Goal: Task Accomplishment & Management: Use online tool/utility

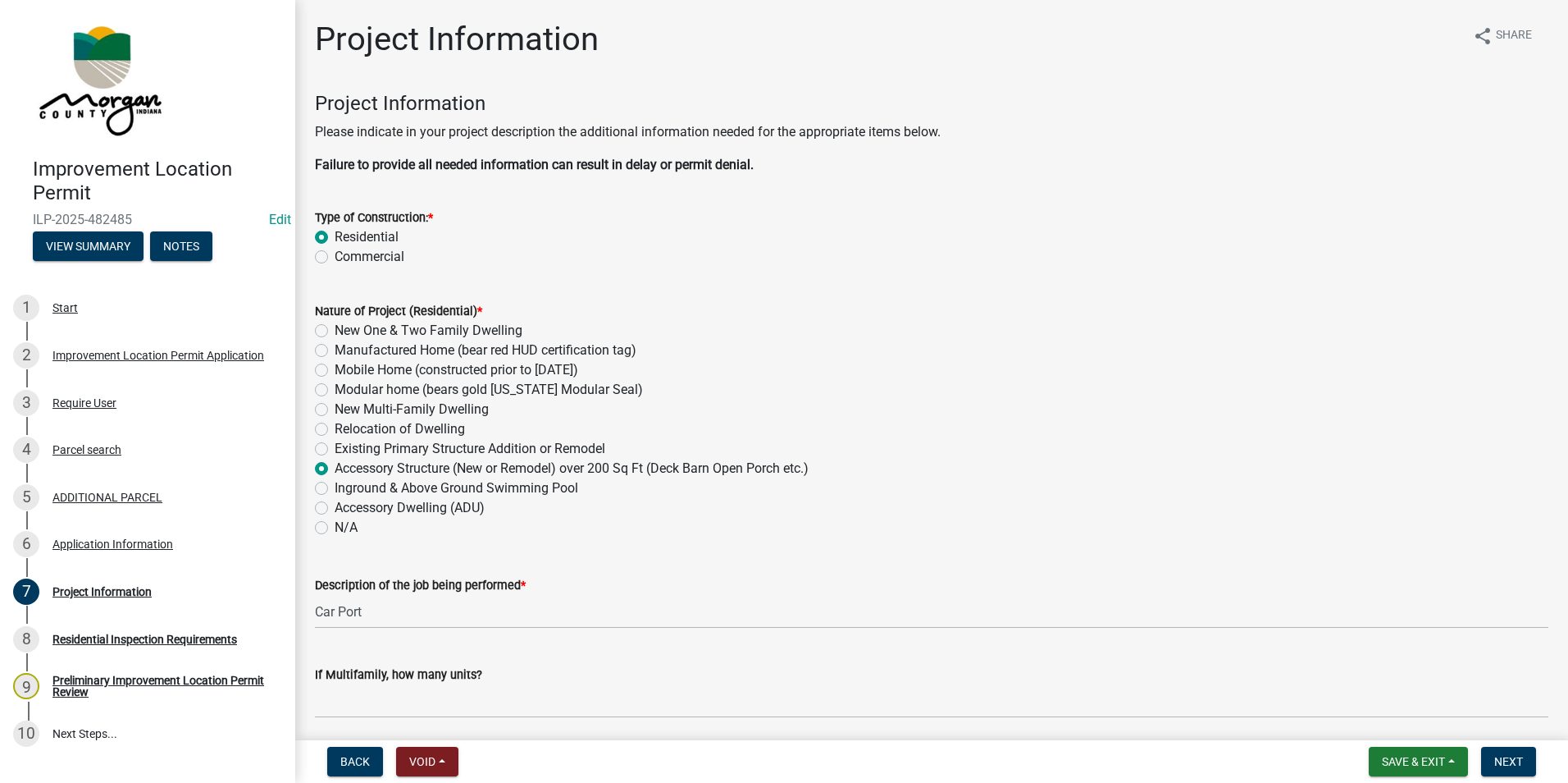
scroll to position [2788, 0]
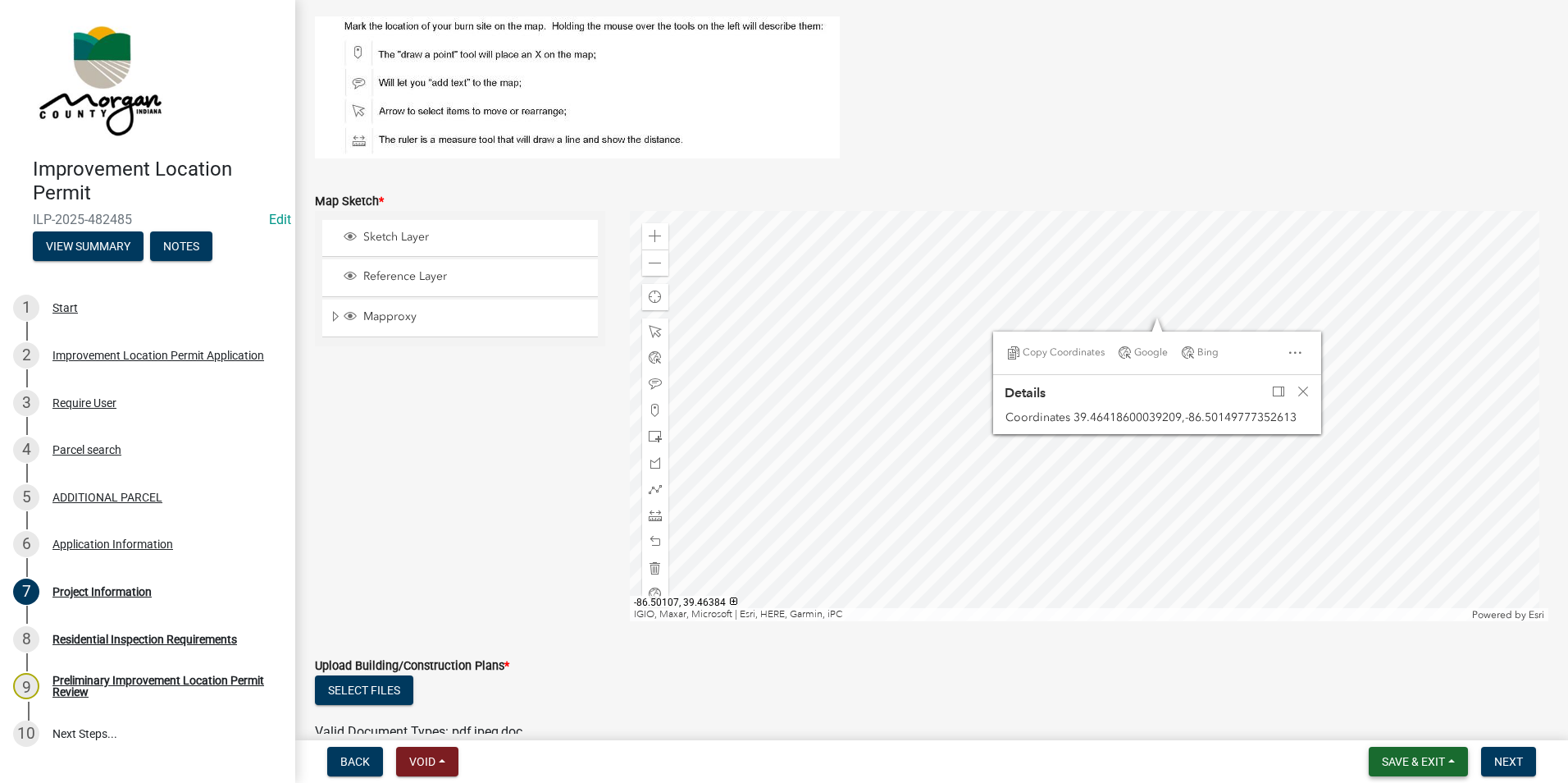
click at [1414, 769] on button "Save & Exit" at bounding box center [1418, 761] width 99 height 30
click at [1414, 721] on button "Save & Exit" at bounding box center [1403, 718] width 131 height 39
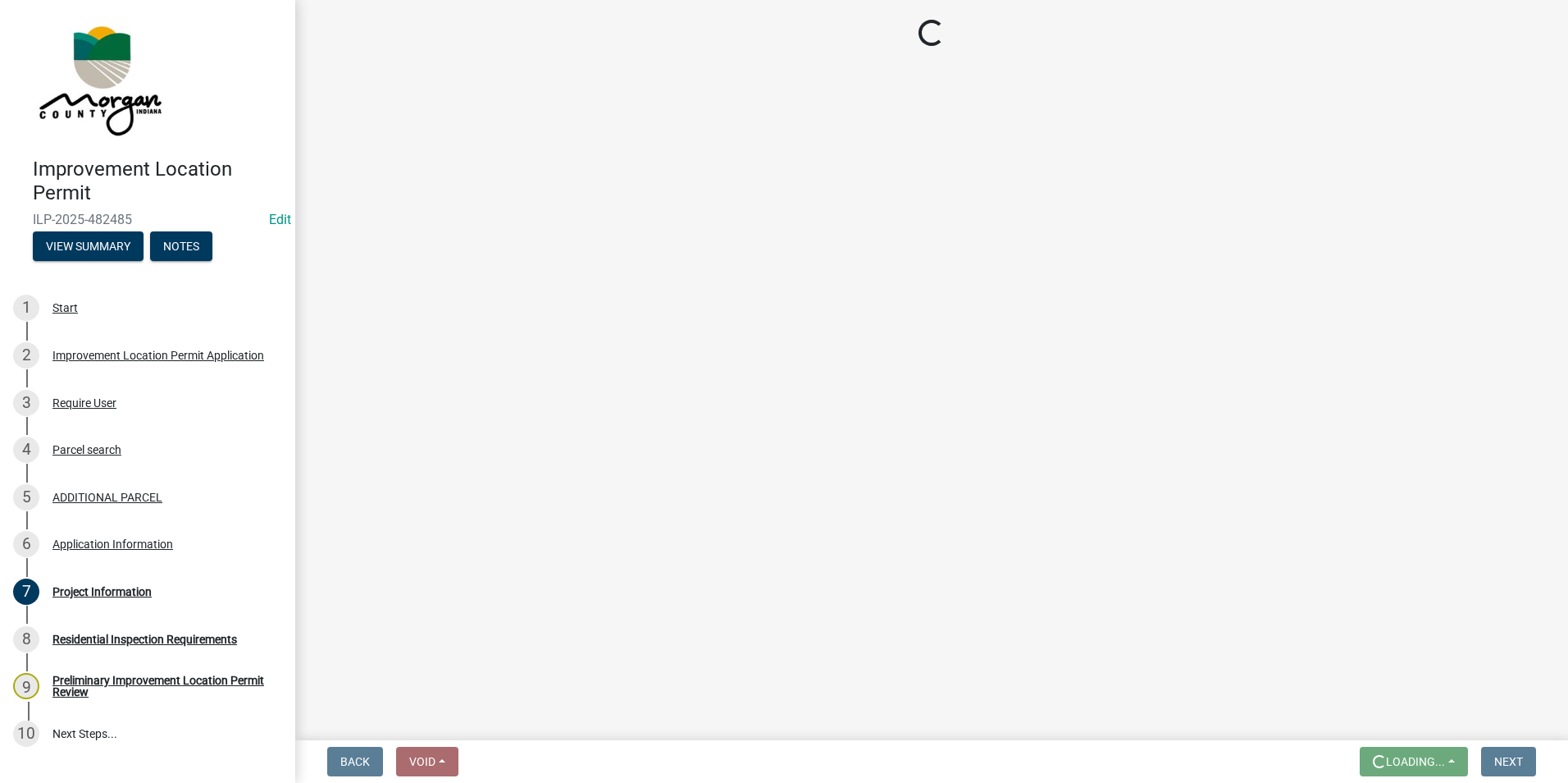
scroll to position [0, 0]
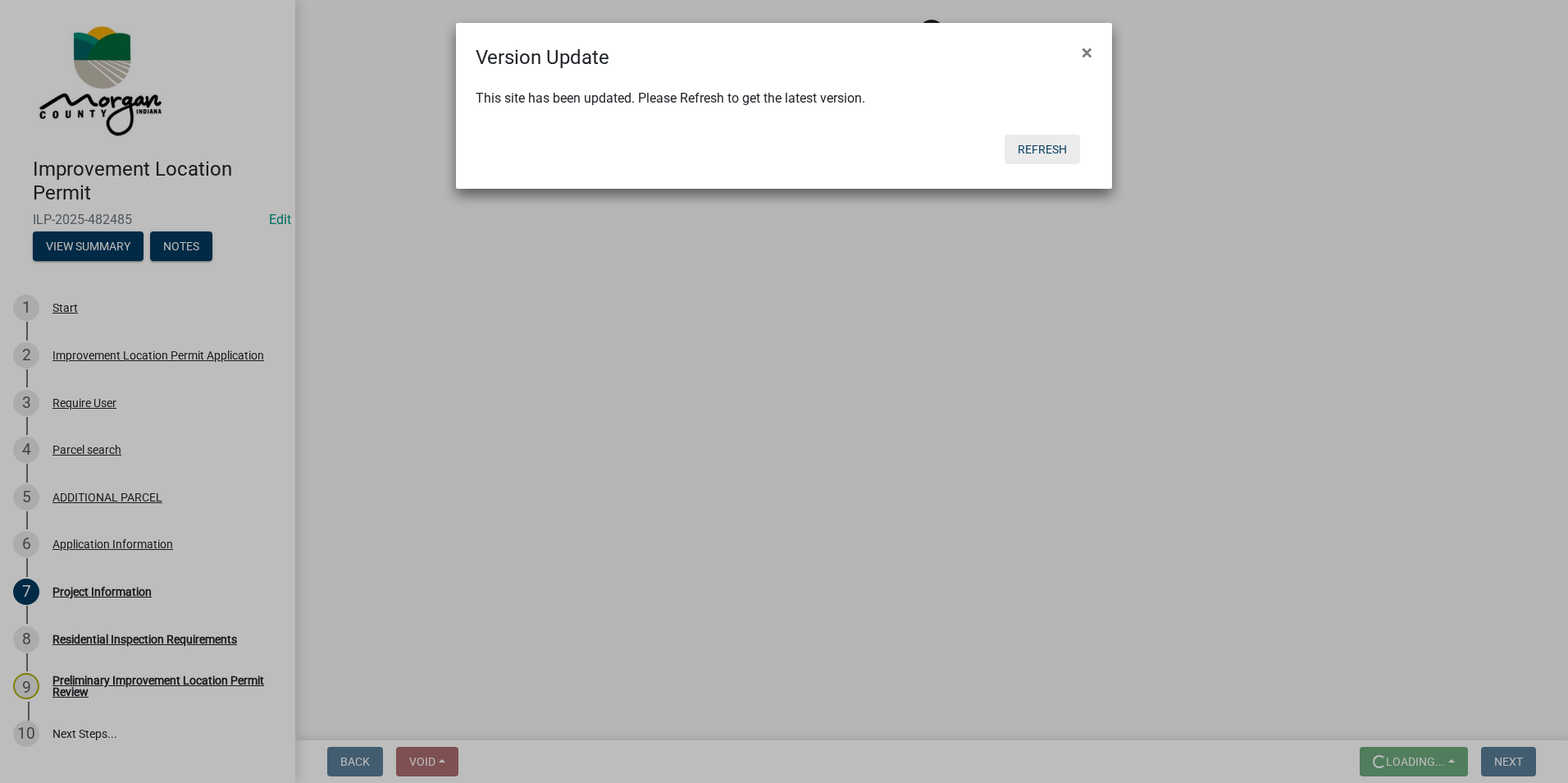
click at [1048, 151] on body "Internet Explorer does NOT work with GeoPermits. Get a new browser for more sec…" at bounding box center [784, 392] width 1568 height 783
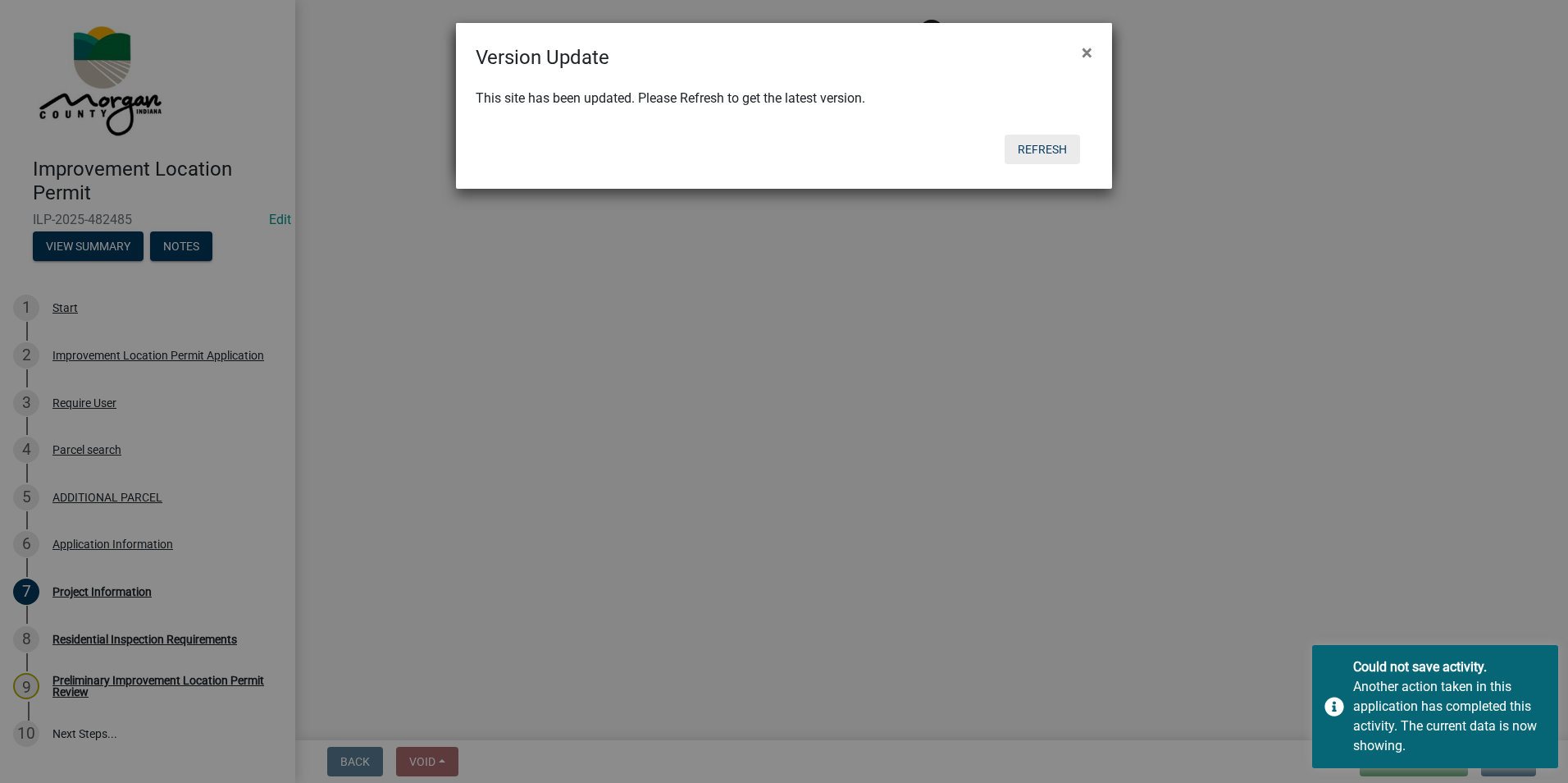
click at [1047, 146] on button "Refresh" at bounding box center [1042, 150] width 76 height 30
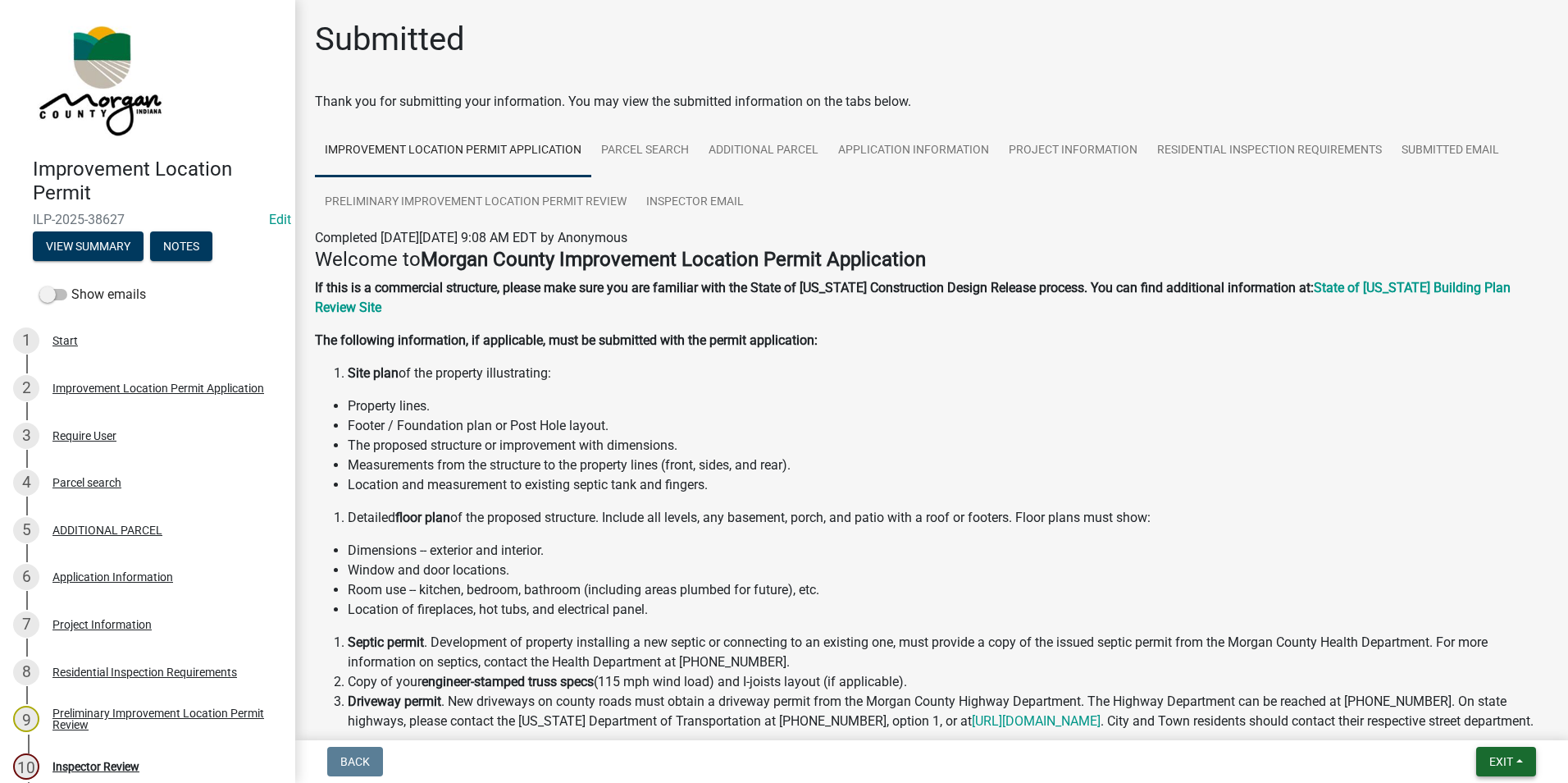
click at [1510, 754] on button "Exit" at bounding box center [1507, 761] width 60 height 30
click at [1487, 721] on button "Save & Exit" at bounding box center [1472, 718] width 131 height 39
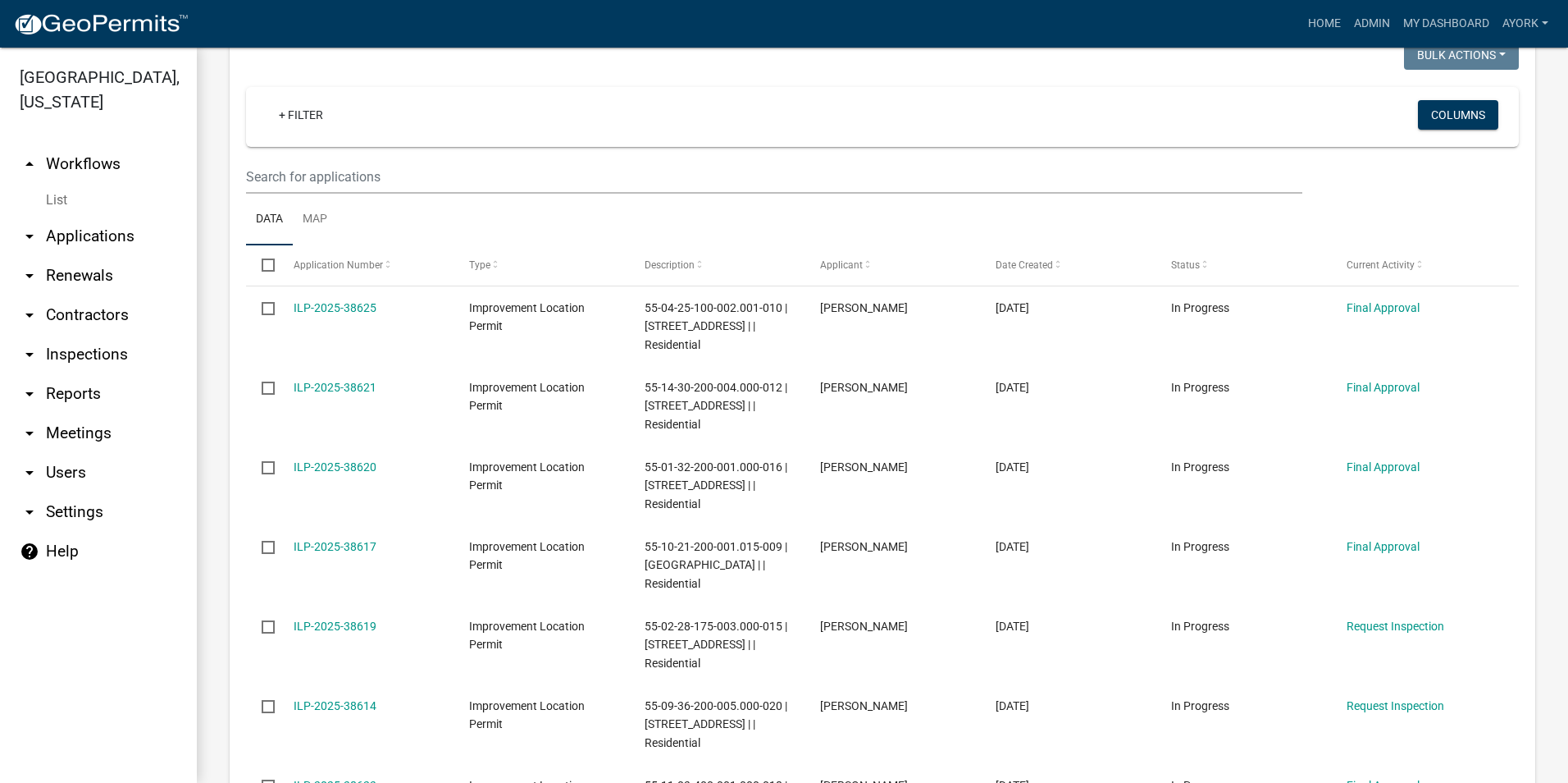
scroll to position [574, 0]
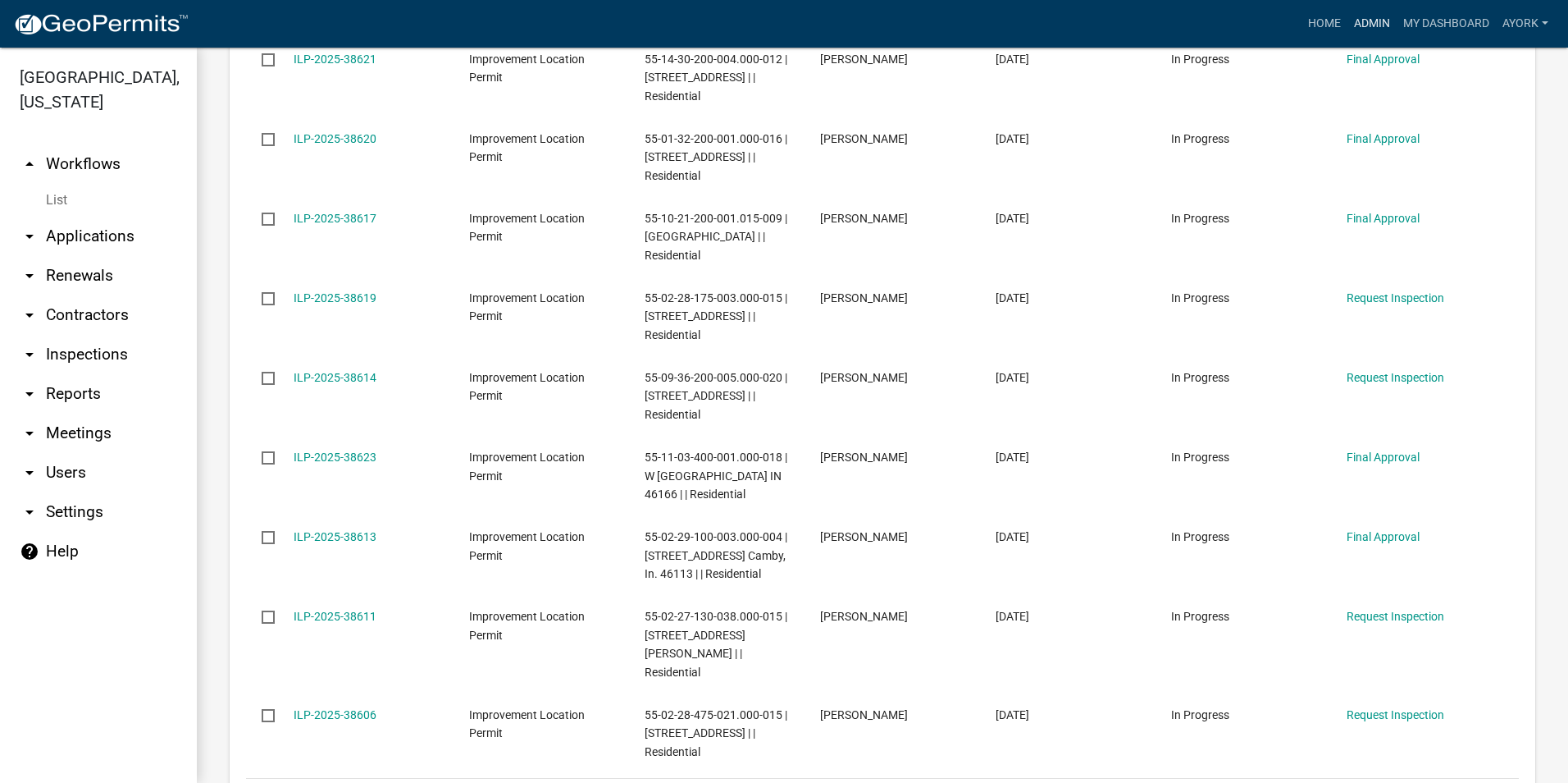
click at [1357, 23] on link "Admin" at bounding box center [1372, 24] width 49 height 32
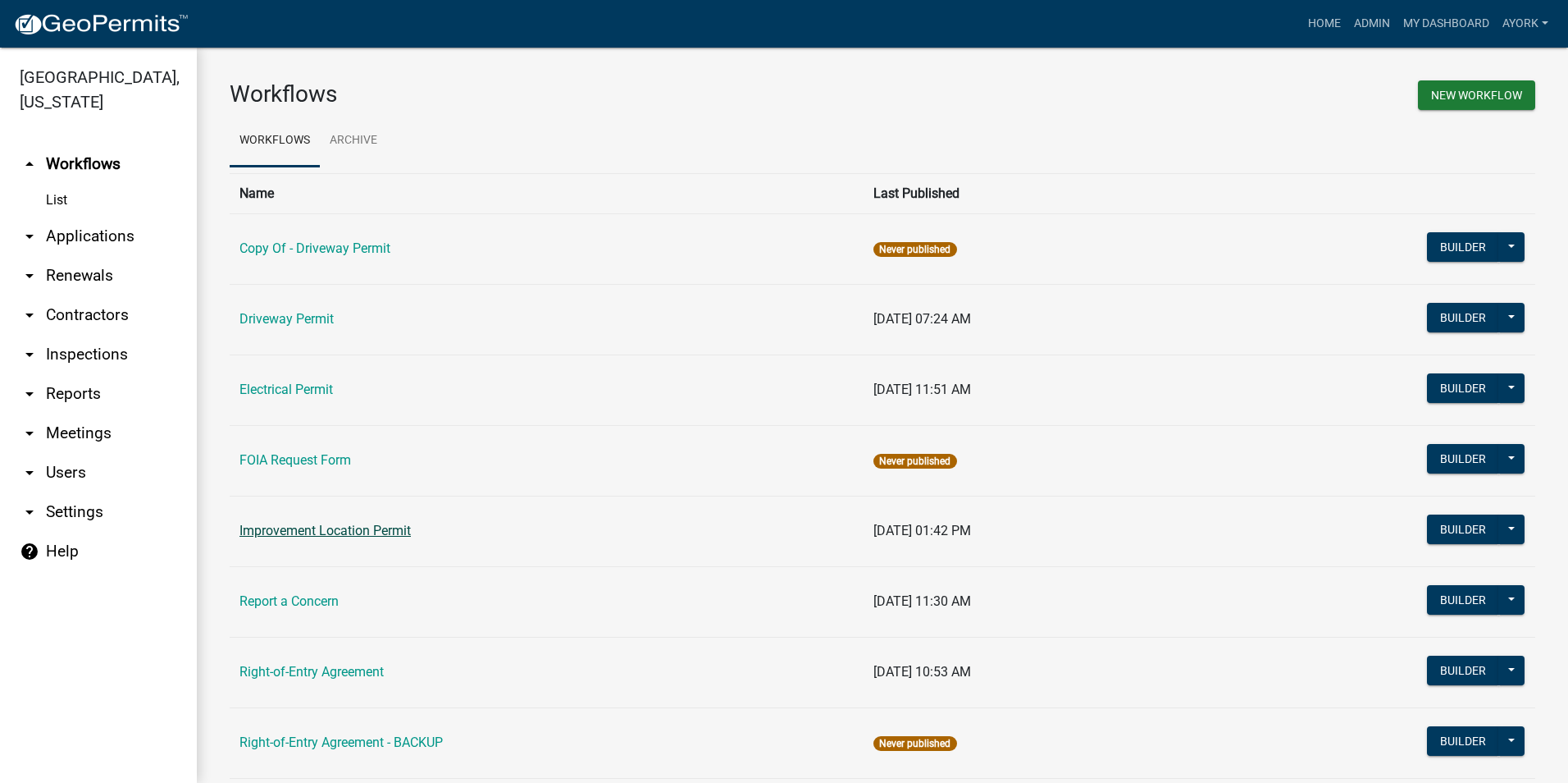
click at [337, 533] on link "Improvement Location Permit" at bounding box center [325, 530] width 171 height 16
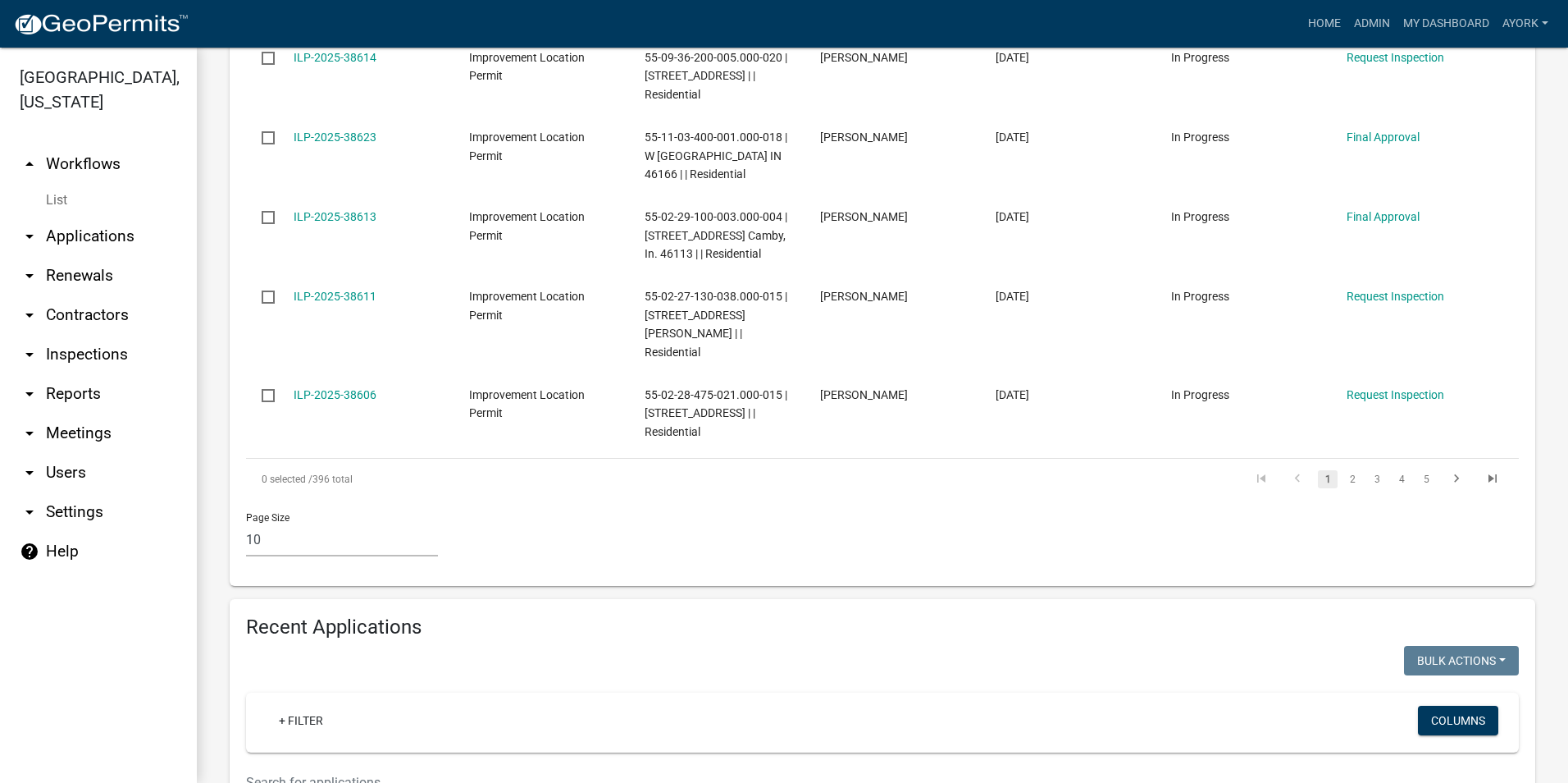
scroll to position [1066, 0]
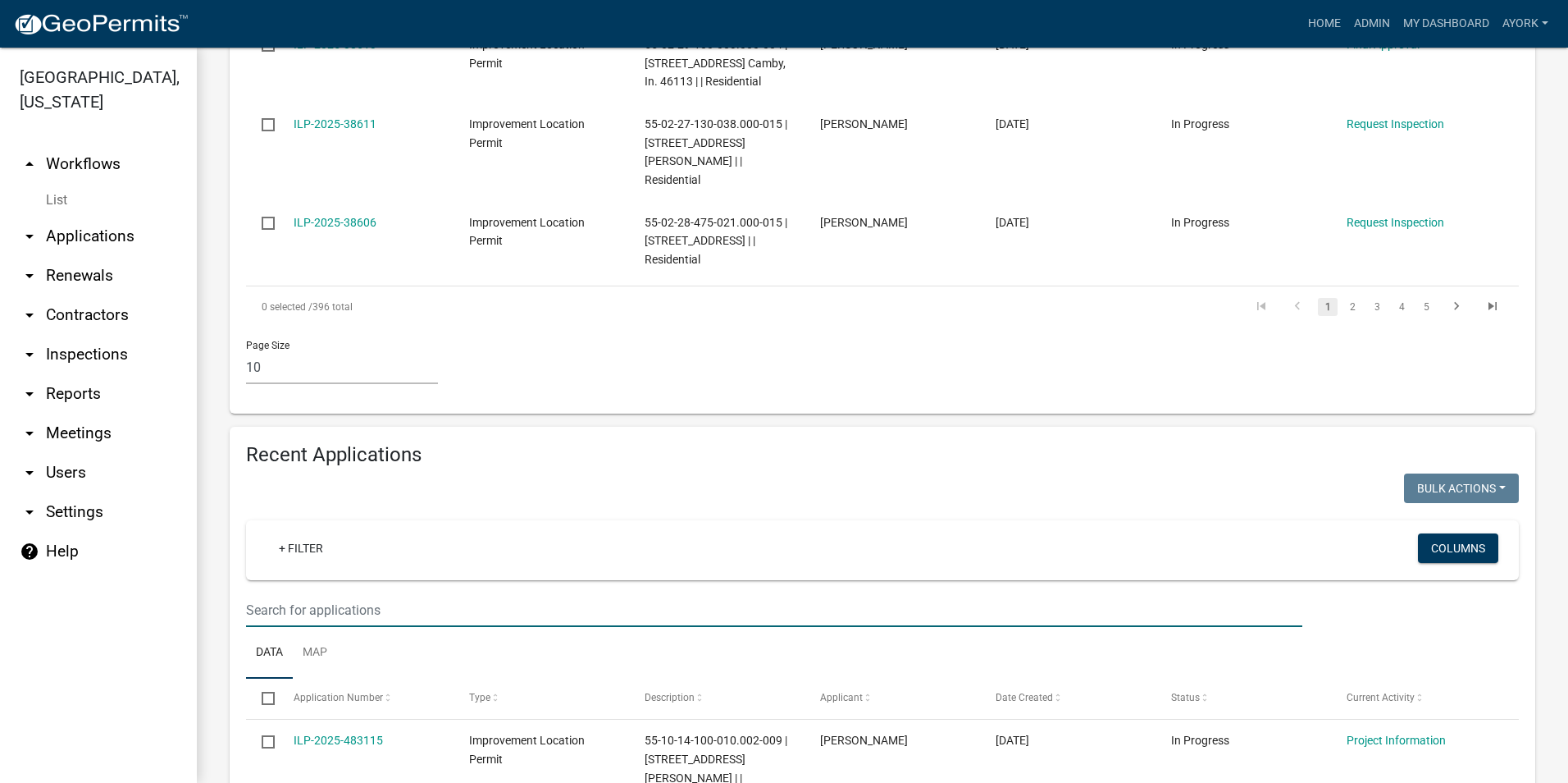
click at [344, 606] on input "text" at bounding box center [774, 610] width 1056 height 33
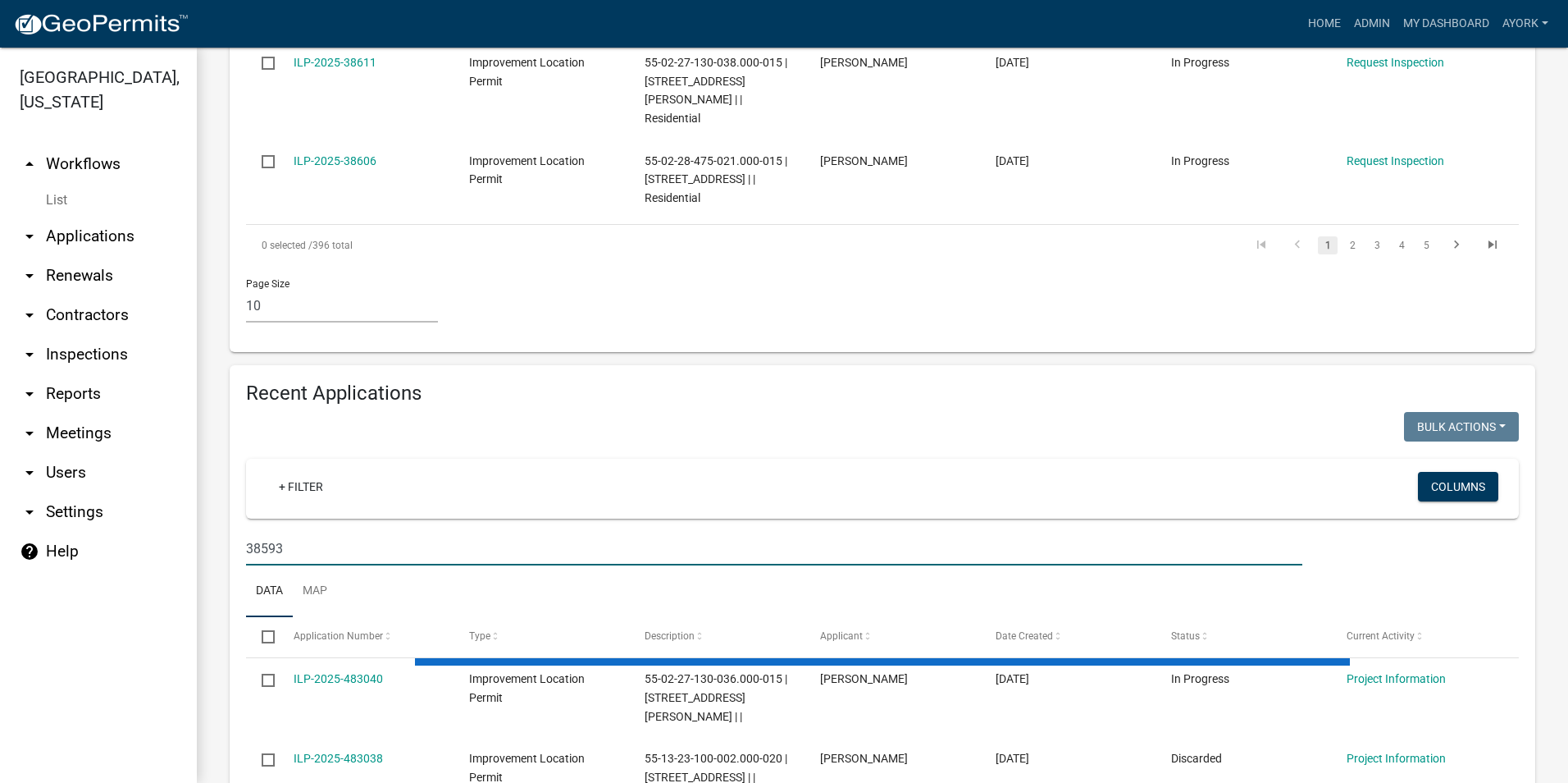
scroll to position [1149, 0]
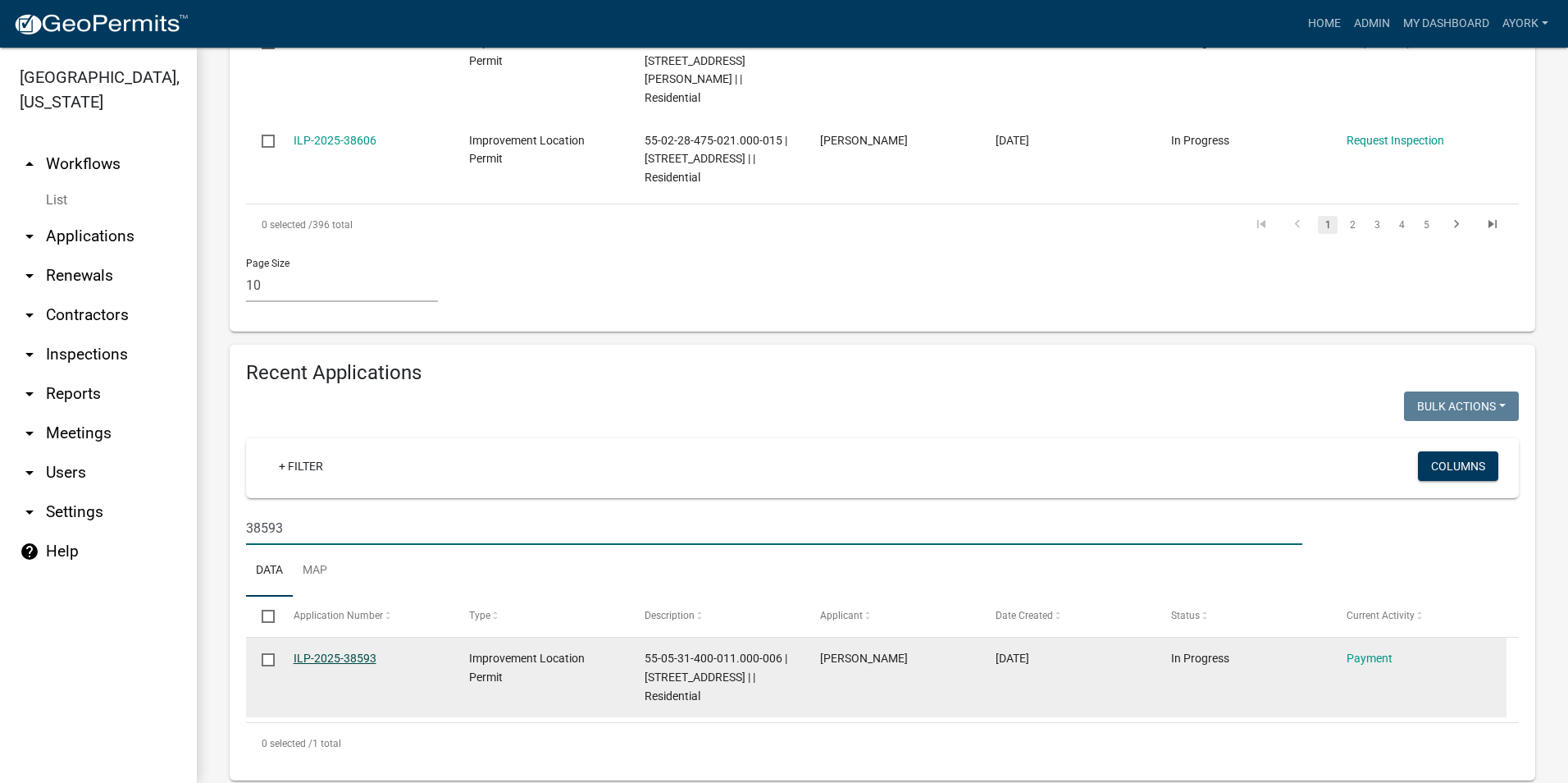
type input "38593"
click at [361, 657] on link "ILP-2025-38593" at bounding box center [335, 658] width 83 height 13
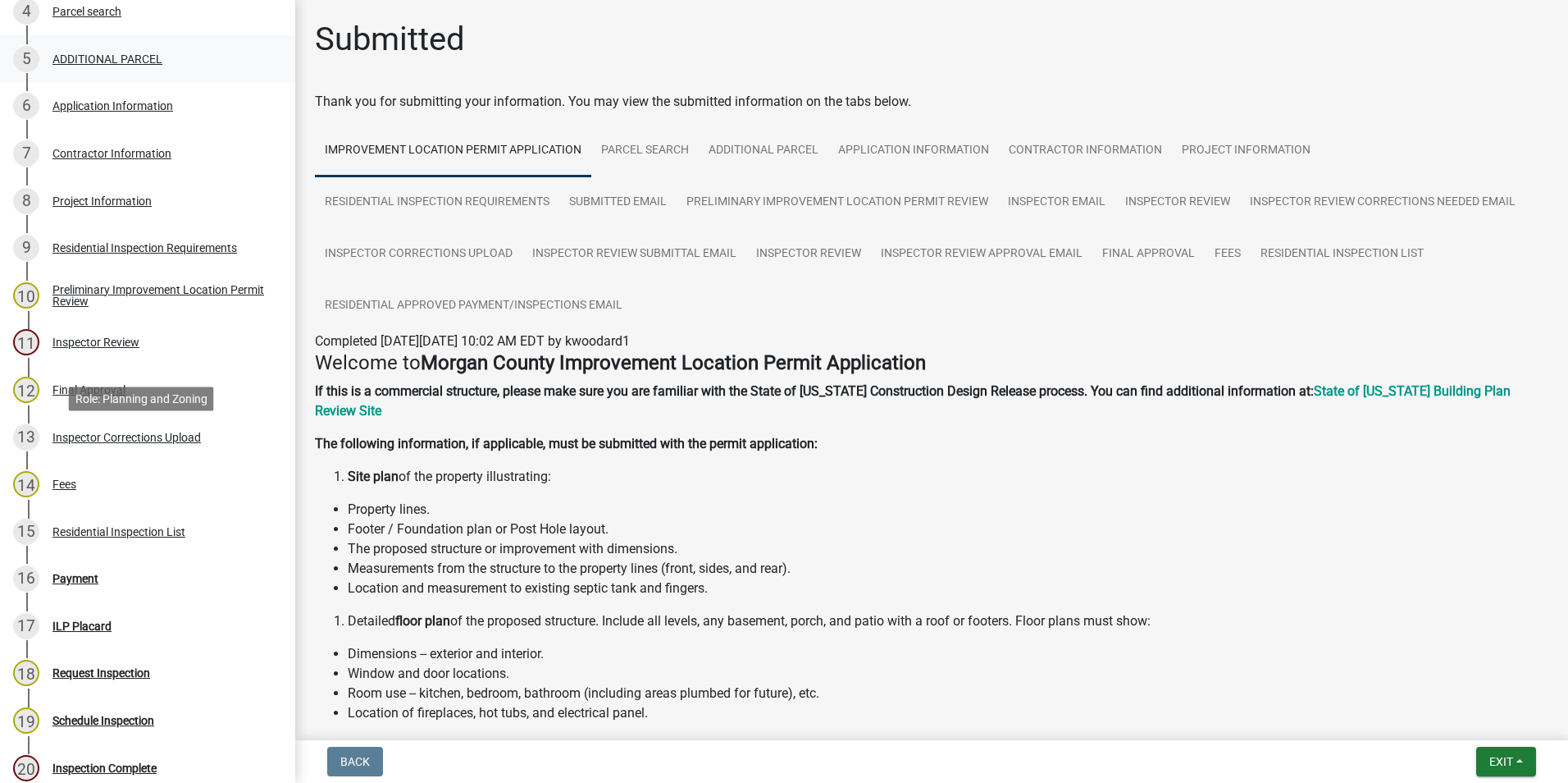
scroll to position [574, 0]
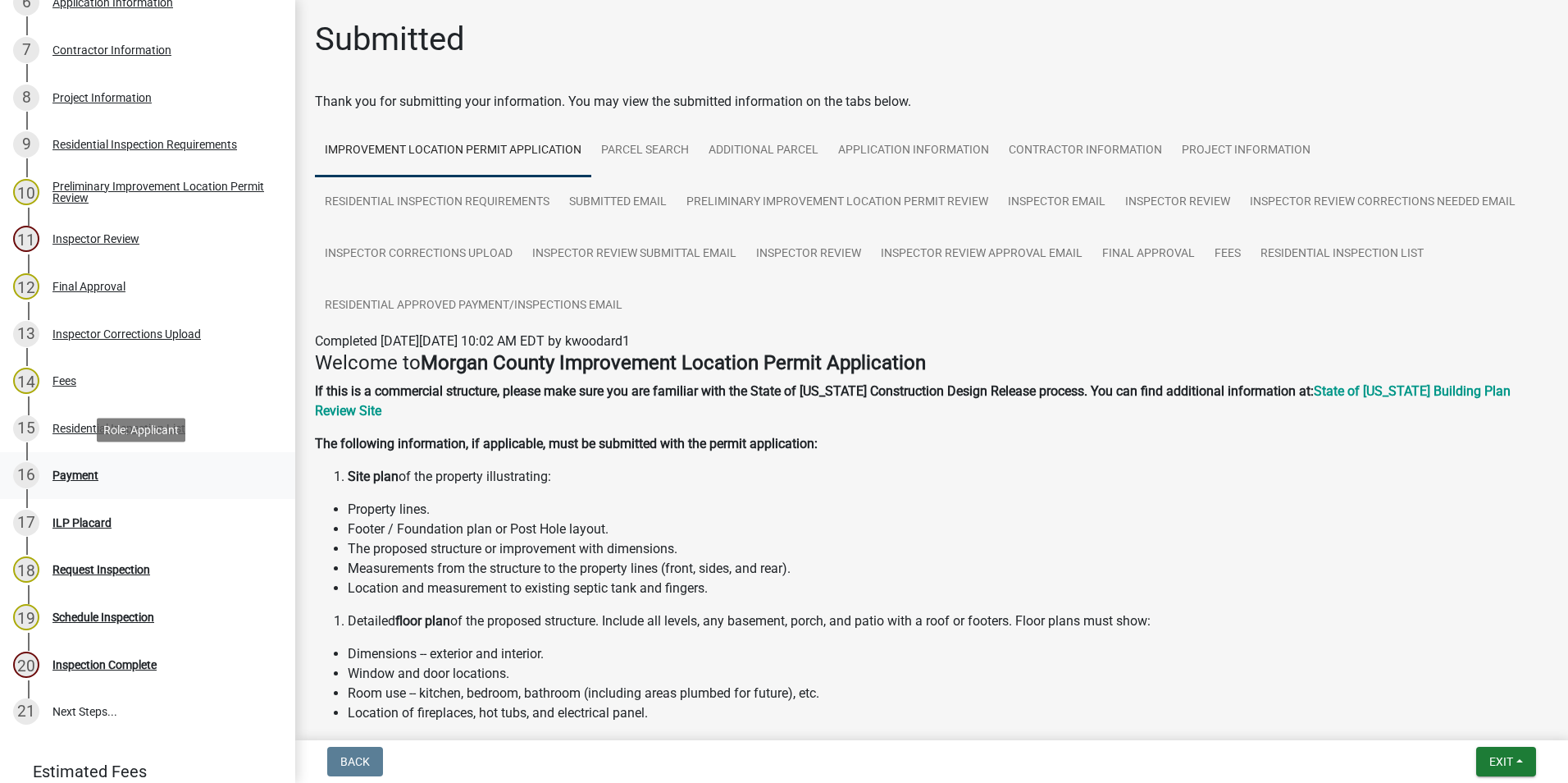
click at [91, 477] on div "Payment" at bounding box center [75, 475] width 46 height 12
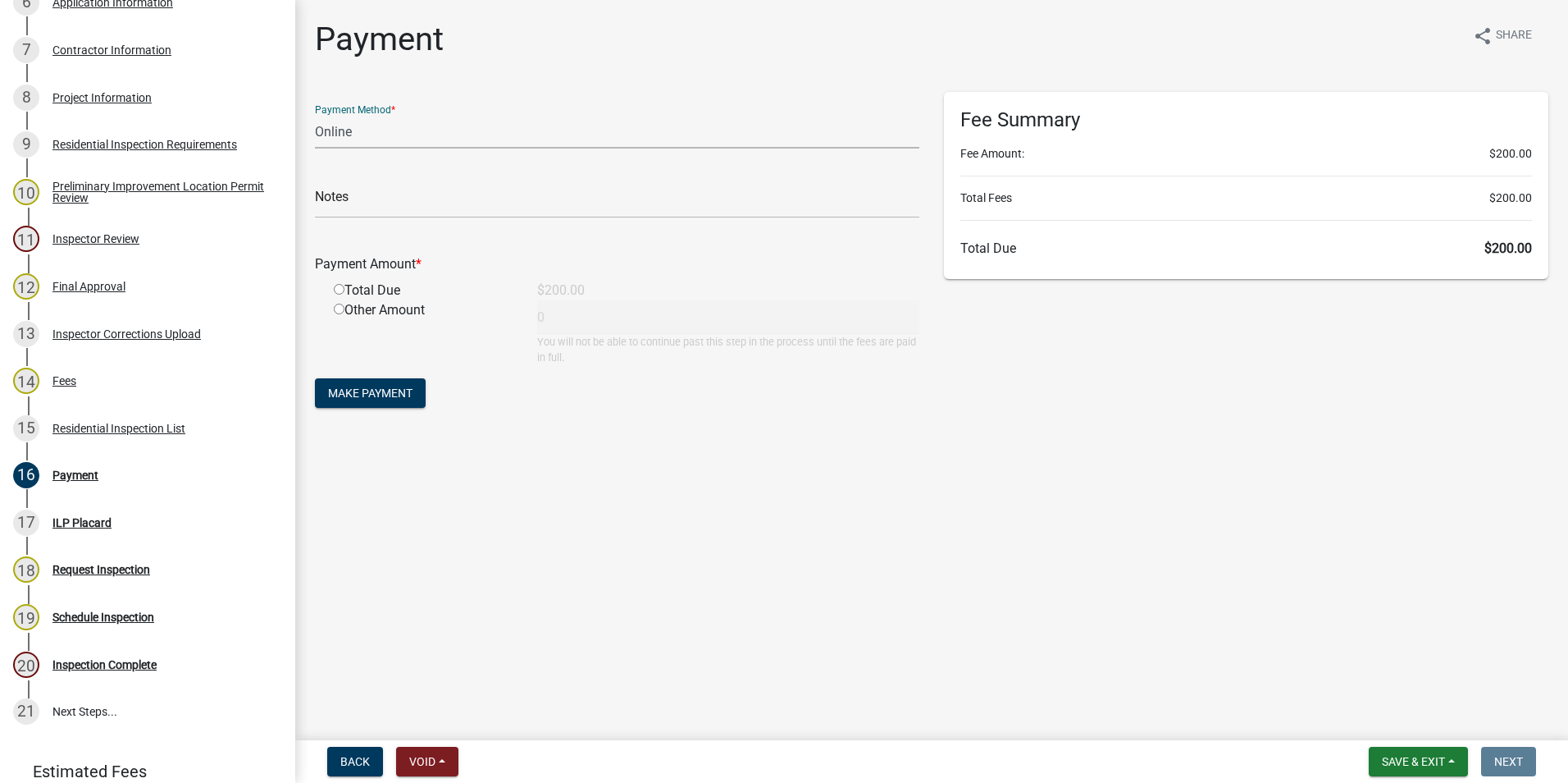
click at [415, 127] on select "Credit Card POS Check Cash Online" at bounding box center [617, 131] width 604 height 33
select select "0: 2"
click at [315, 115] on select "Credit Card POS Check Cash Online" at bounding box center [617, 131] width 604 height 33
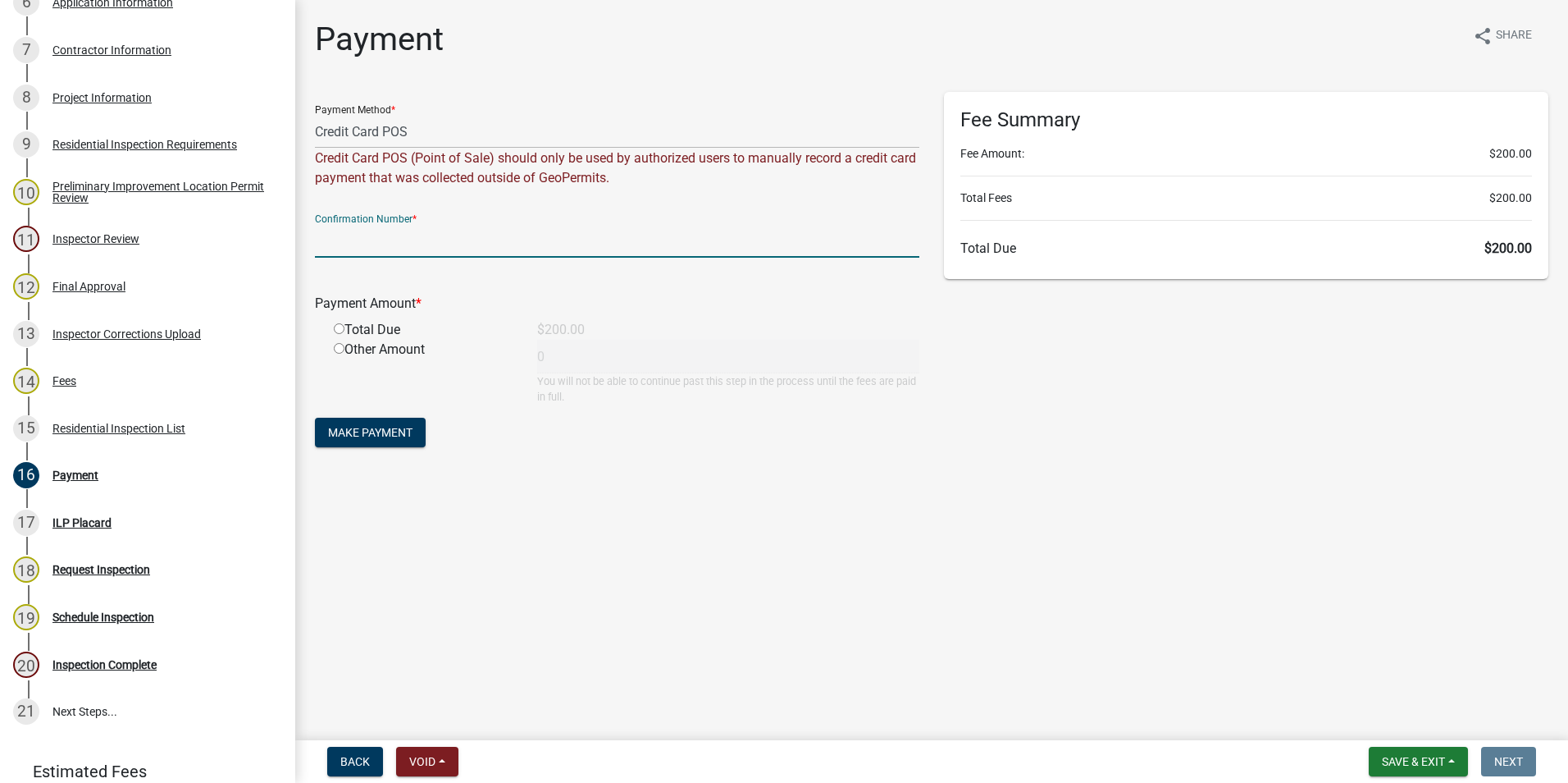
click at [467, 240] on input "text" at bounding box center [617, 240] width 604 height 33
type input "Paid 9/24/25"
click at [339, 332] on input "radio" at bounding box center [339, 328] width 11 height 11
radio input "true"
type input "200"
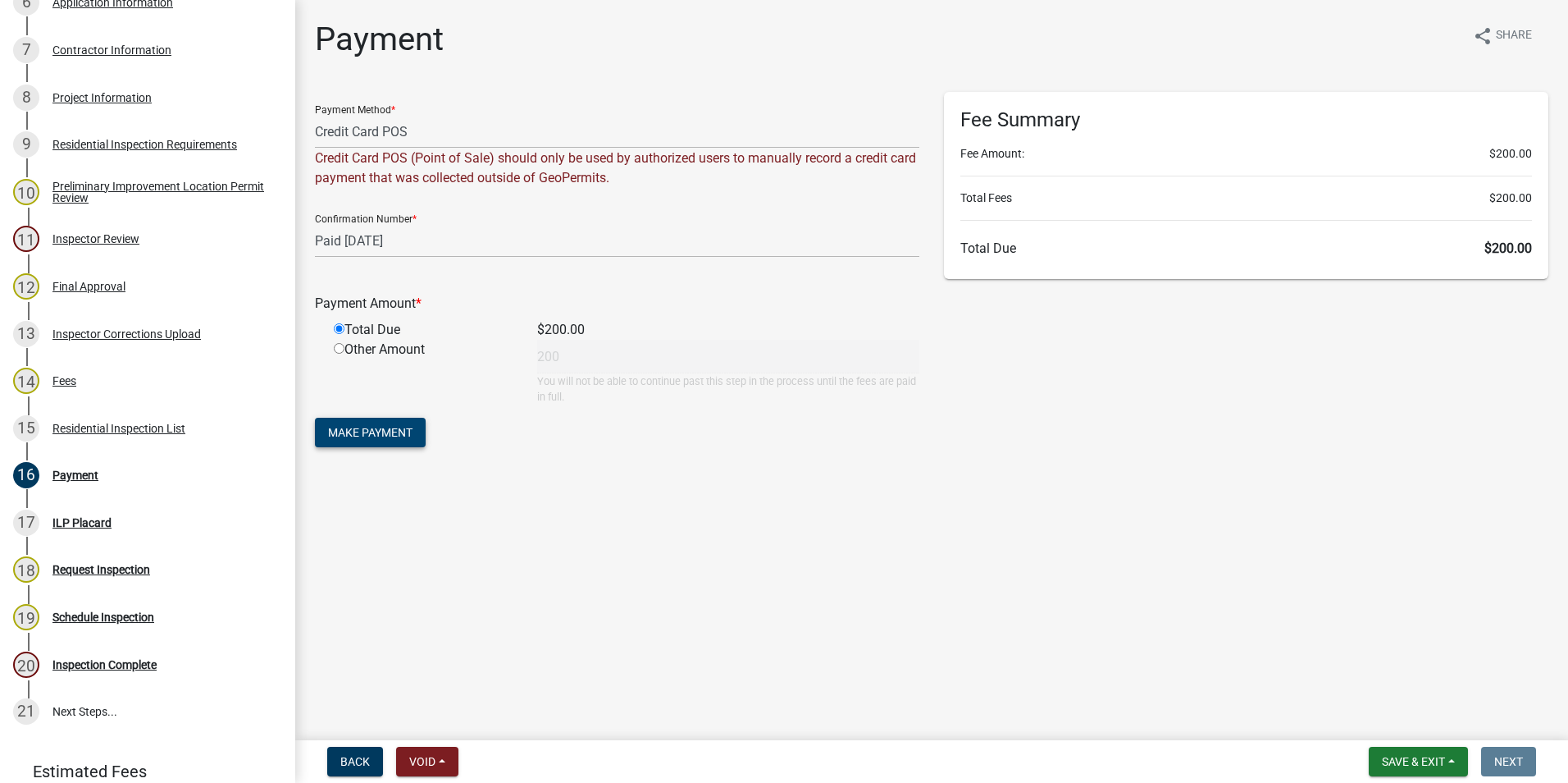
click at [380, 430] on span "Make Payment" at bounding box center [371, 432] width 85 height 13
